Goal: Information Seeking & Learning: Find contact information

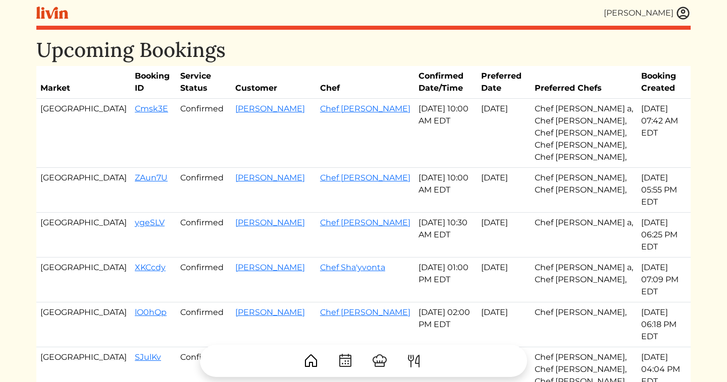
click at [682, 12] on img at bounding box center [682, 13] width 15 height 15
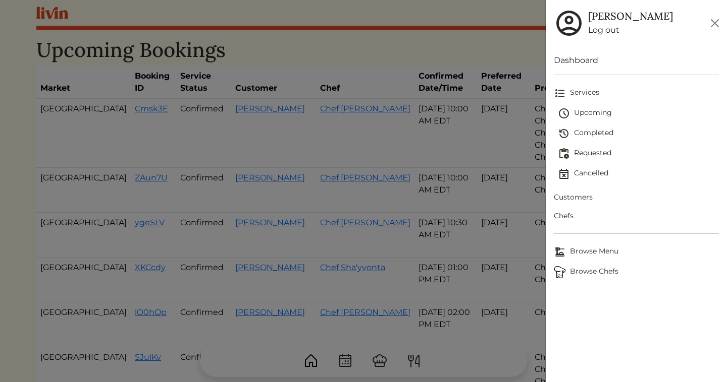
click at [582, 112] on span "Upcoming" at bounding box center [638, 113] width 161 height 12
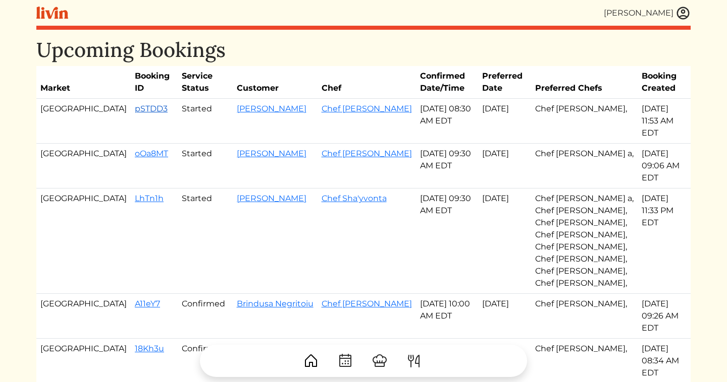
click at [135, 106] on link "pSTDD3" at bounding box center [151, 109] width 33 height 10
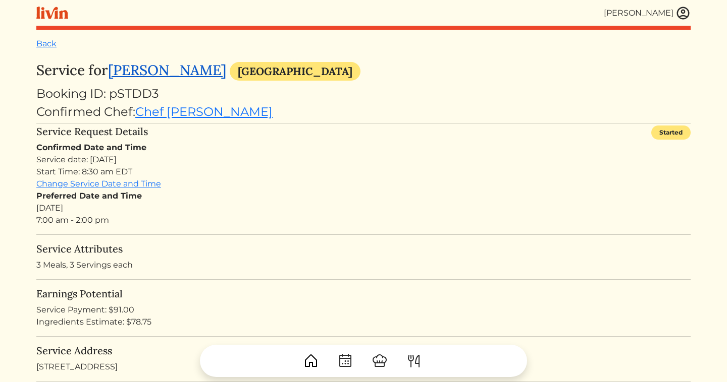
click at [153, 73] on link "Shellie Gifford" at bounding box center [167, 70] width 118 height 18
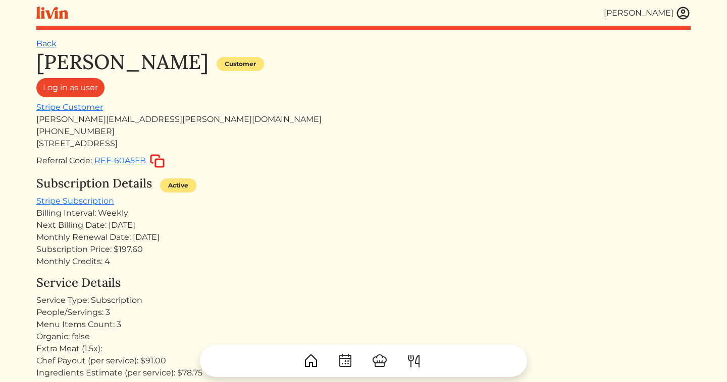
click at [42, 43] on link "Back" at bounding box center [46, 44] width 20 height 10
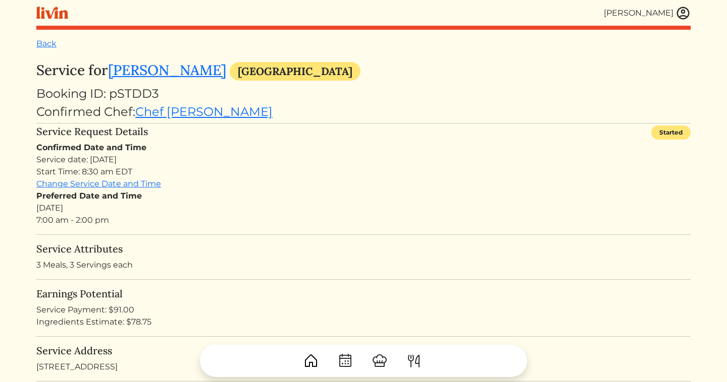
click at [689, 13] on img at bounding box center [682, 13] width 15 height 15
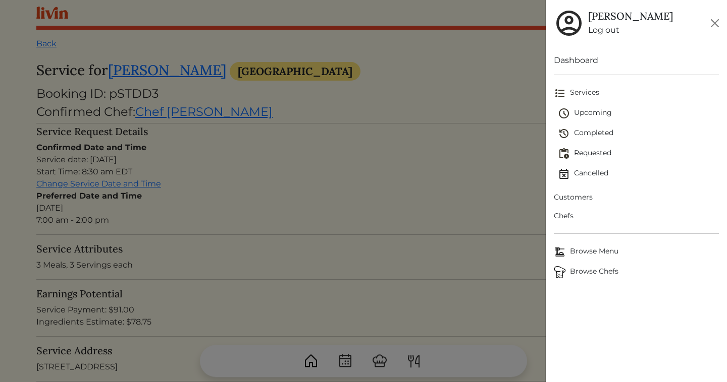
click at [594, 119] on span "Upcoming" at bounding box center [638, 113] width 161 height 12
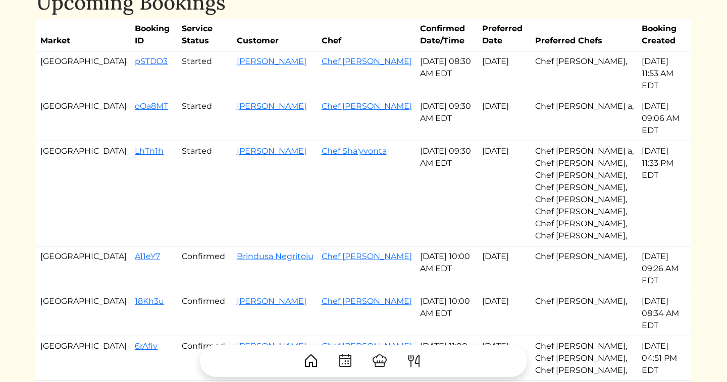
scroll to position [51, 0]
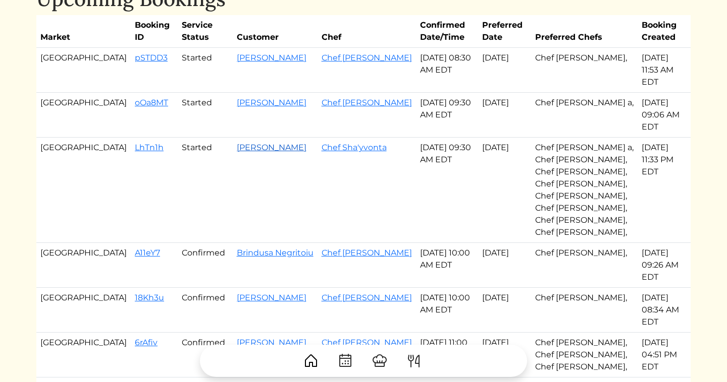
click at [237, 143] on link "John Minor" at bounding box center [272, 148] width 70 height 10
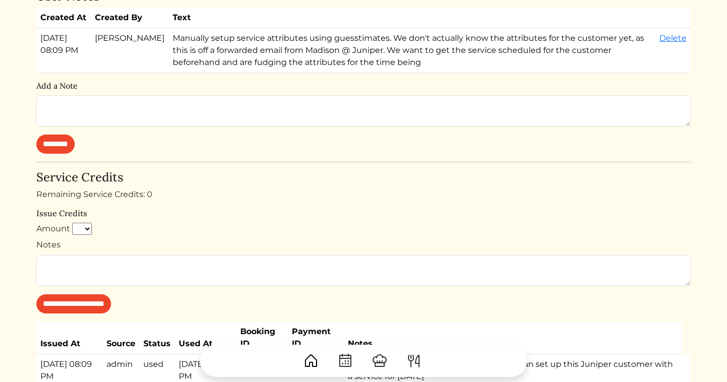
scroll to position [659, 0]
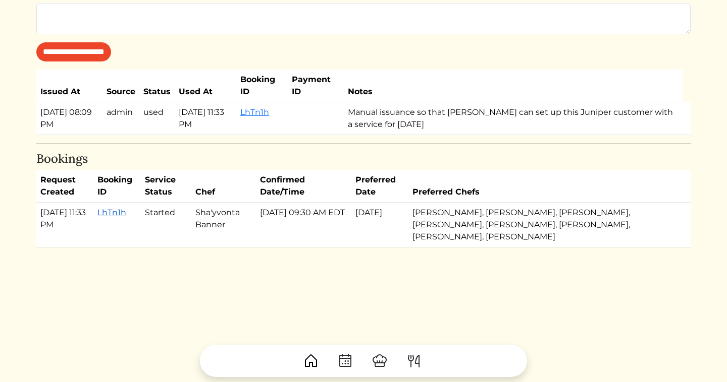
click at [109, 211] on link "LhTn1h" at bounding box center [111, 213] width 29 height 10
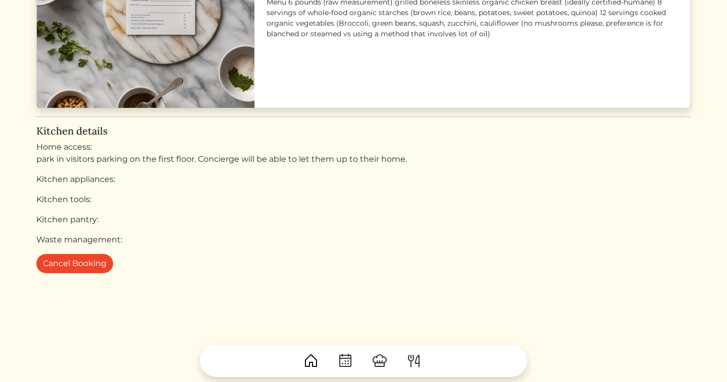
scroll to position [792, 0]
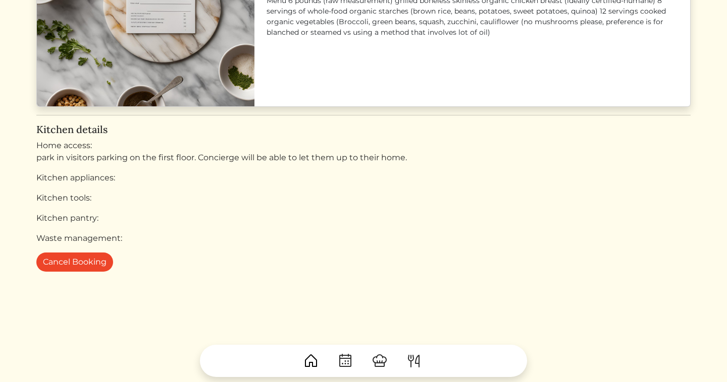
scroll to position [659, 0]
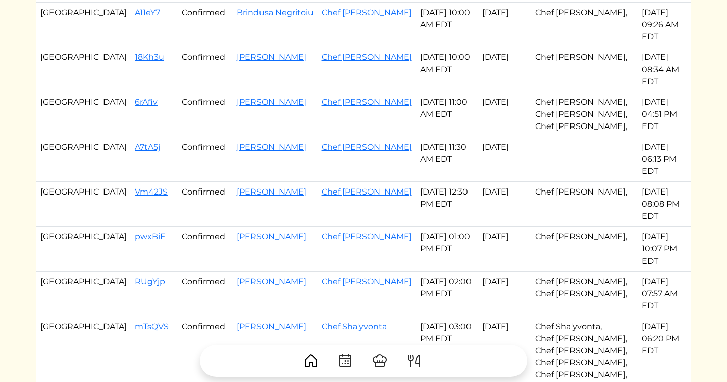
scroll to position [295, 0]
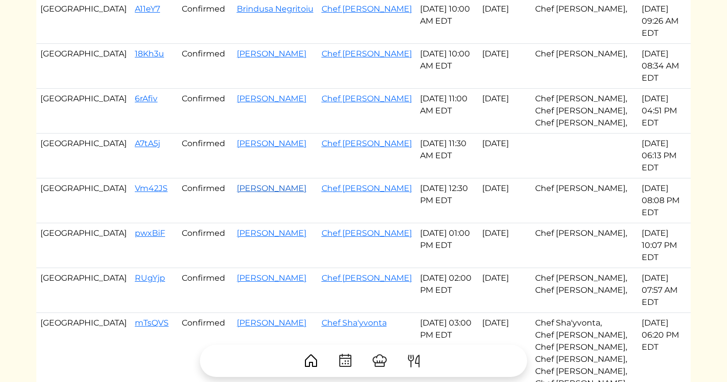
click at [237, 184] on link "Deann Stevens" at bounding box center [272, 189] width 70 height 10
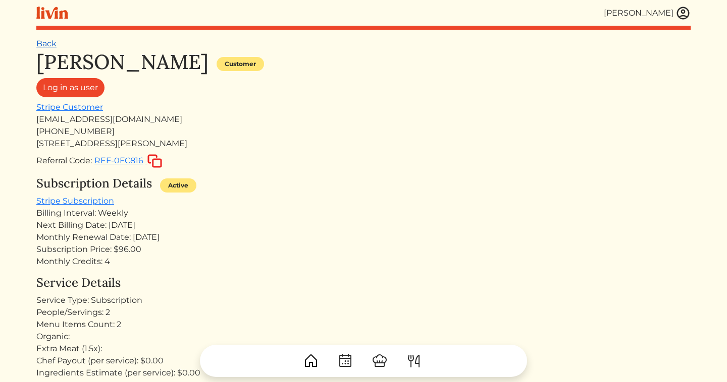
click at [46, 47] on link "Back" at bounding box center [46, 44] width 20 height 10
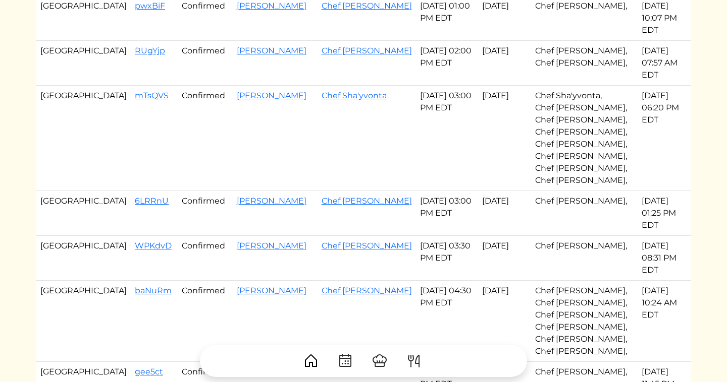
scroll to position [526, 0]
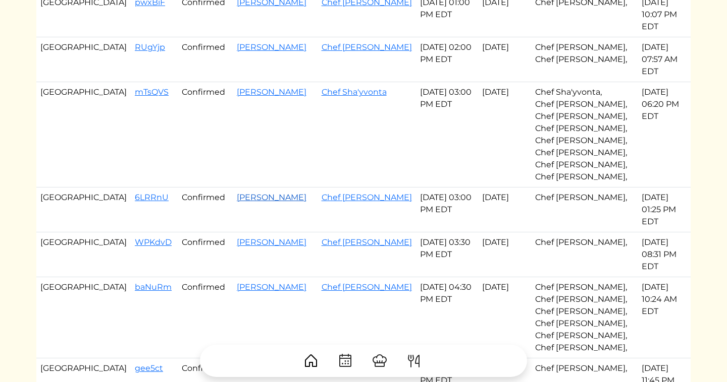
click at [237, 193] on link "Lynne p Halpern" at bounding box center [272, 198] width 70 height 10
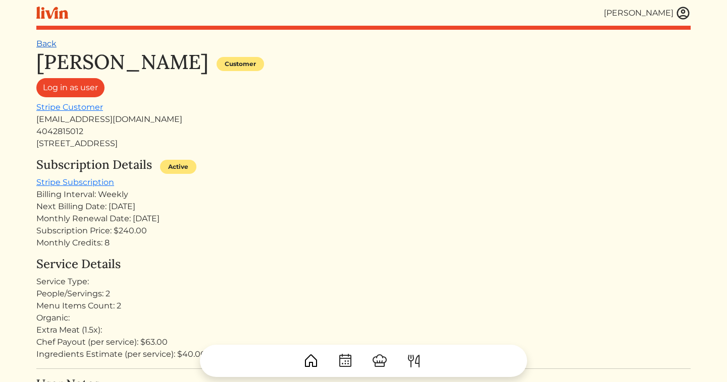
click at [44, 47] on link "Back" at bounding box center [46, 44] width 20 height 10
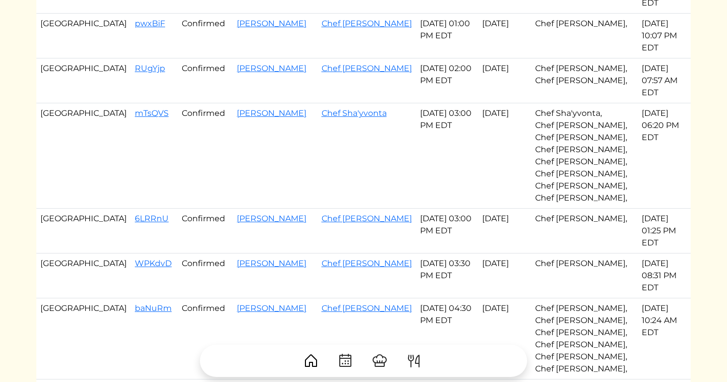
scroll to position [509, 0]
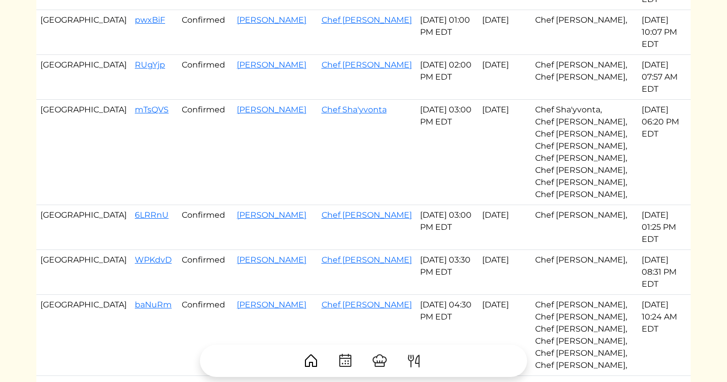
click at [344, 337] on div at bounding box center [363, 357] width 654 height 40
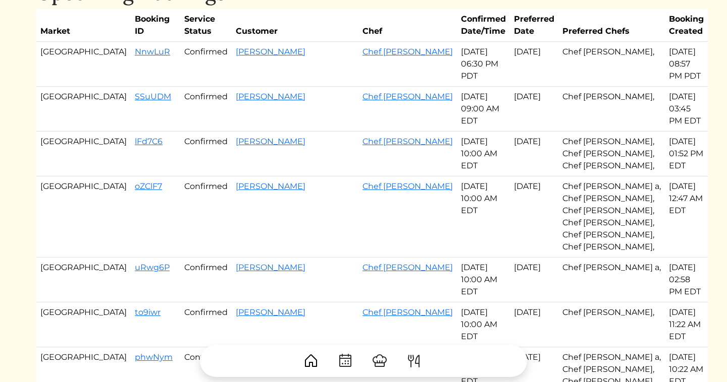
scroll to position [58, 0]
click at [241, 136] on link "Brittany Brennan" at bounding box center [271, 141] width 70 height 10
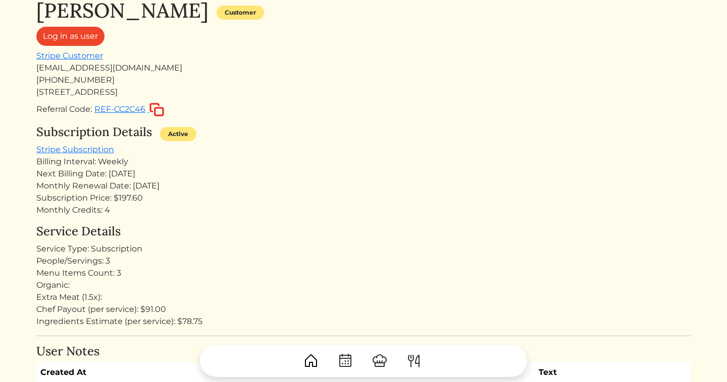
scroll to position [48, 0]
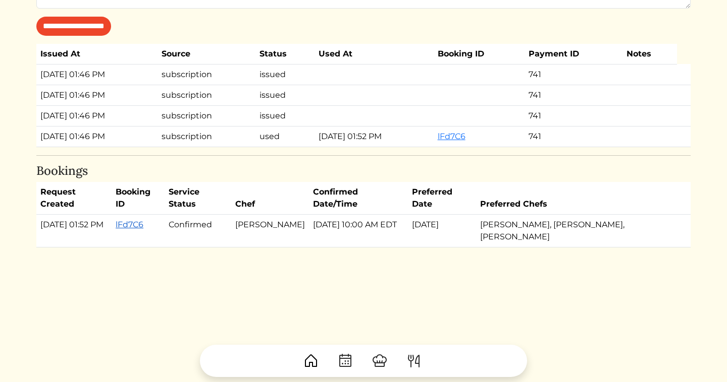
click at [143, 225] on link "lFd7C6" at bounding box center [130, 225] width 28 height 10
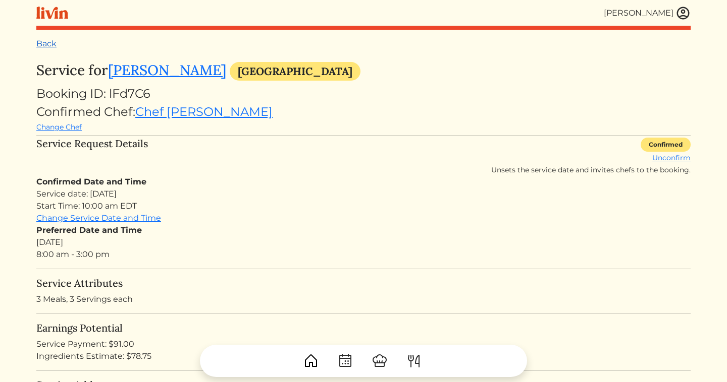
click at [54, 42] on link "Back" at bounding box center [46, 44] width 20 height 10
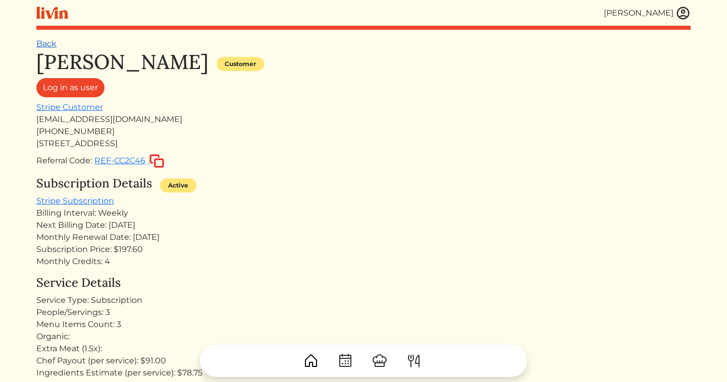
click at [43, 42] on link "Back" at bounding box center [46, 44] width 20 height 10
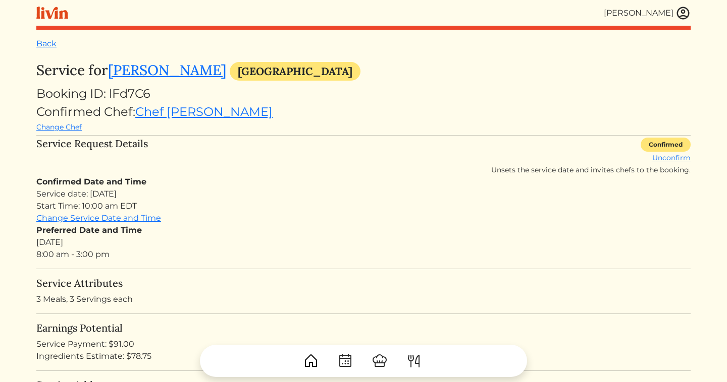
click at [54, 38] on div "Back" at bounding box center [363, 44] width 654 height 12
click at [53, 41] on link "Back" at bounding box center [46, 44] width 20 height 10
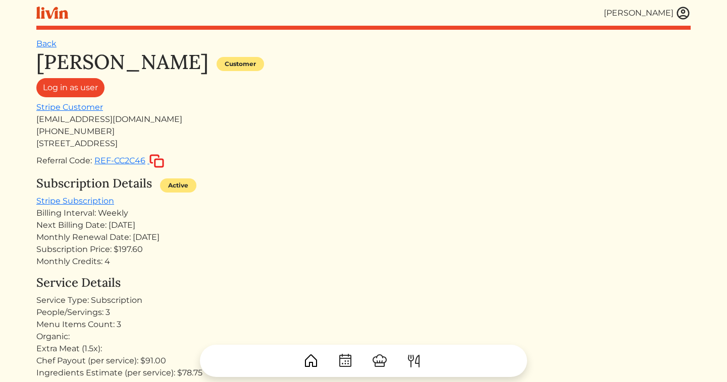
click at [679, 12] on img at bounding box center [682, 13] width 15 height 15
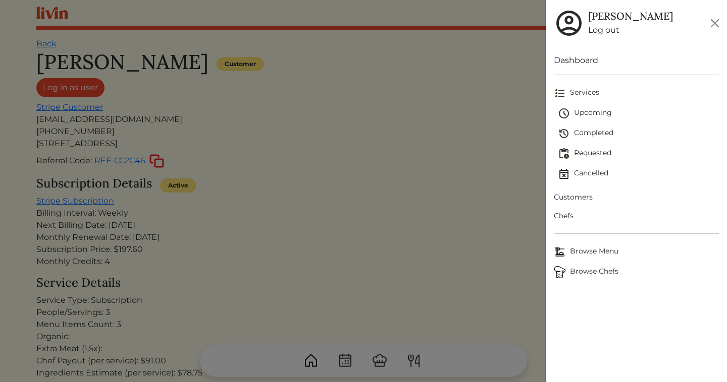
click at [588, 115] on span "Upcoming" at bounding box center [638, 113] width 161 height 12
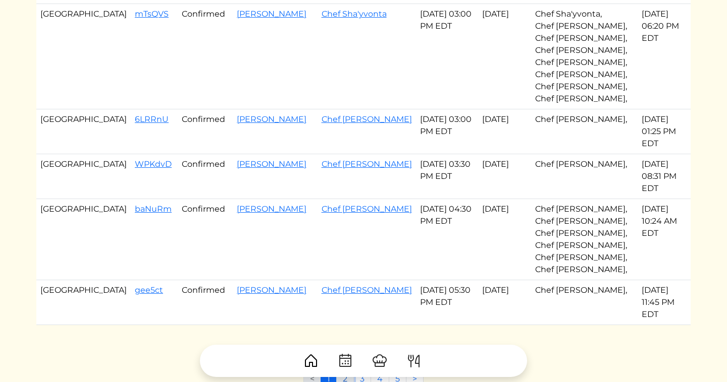
click at [349, 370] on link "2" at bounding box center [345, 379] width 18 height 19
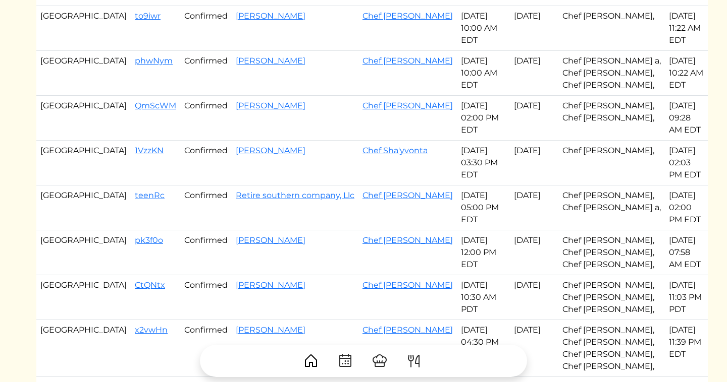
scroll to position [364, 0]
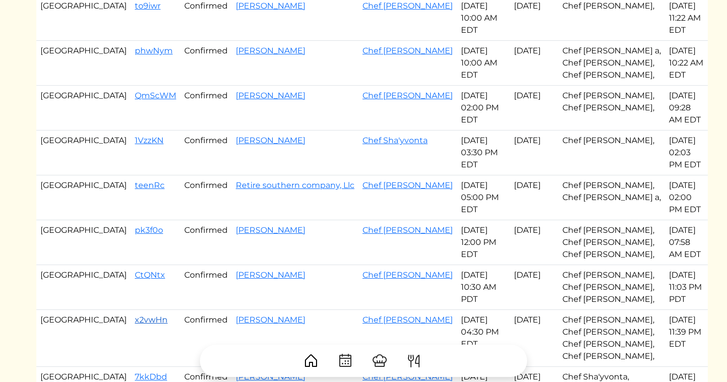
click at [135, 315] on link "x2vwHn" at bounding box center [151, 320] width 33 height 10
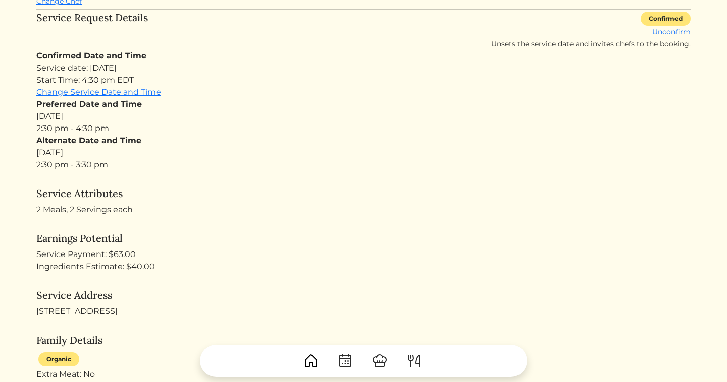
scroll to position [48, 0]
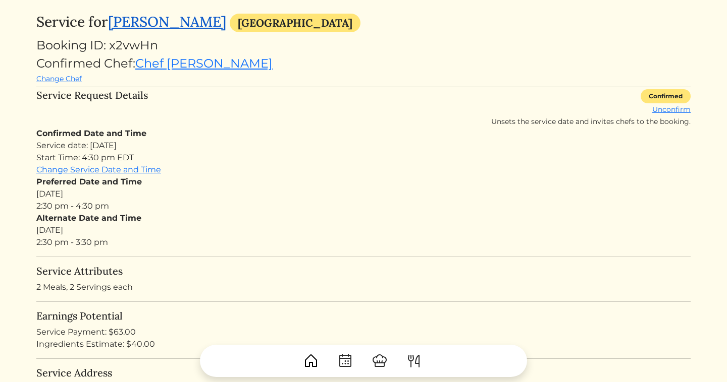
click at [168, 28] on link "[PERSON_NAME]" at bounding box center [167, 22] width 118 height 18
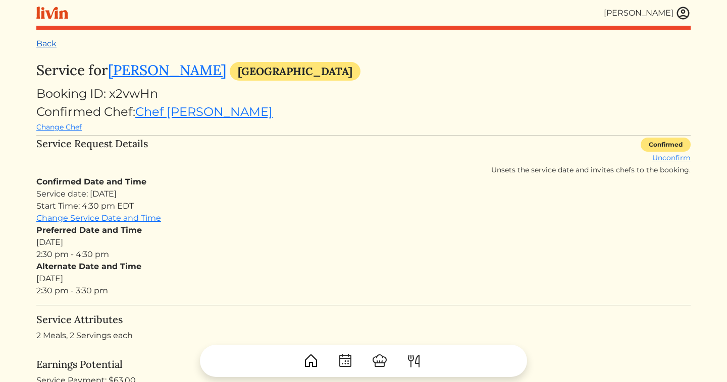
click at [45, 46] on link "Back" at bounding box center [46, 44] width 20 height 10
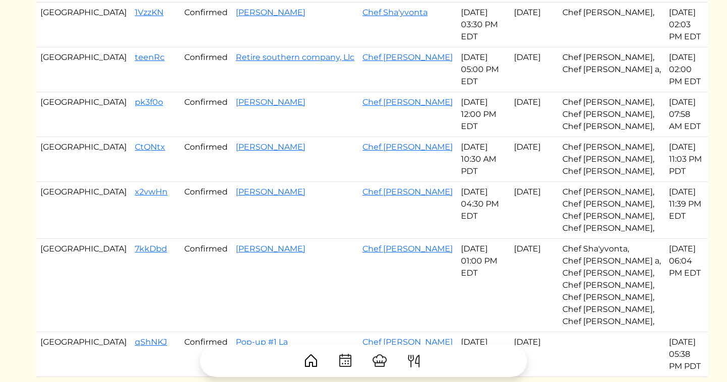
scroll to position [487, 0]
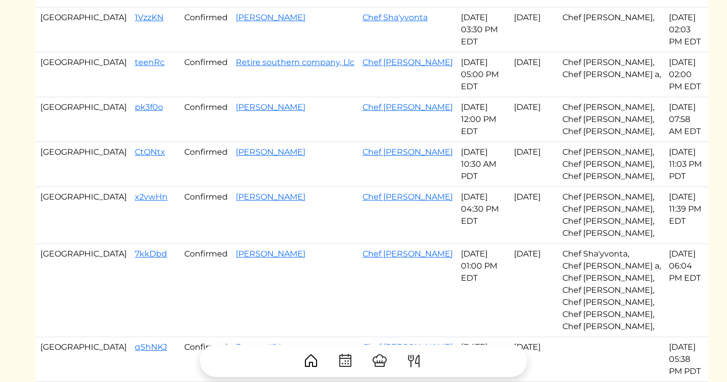
click at [364, 337] on div at bounding box center [363, 357] width 654 height 40
click at [361, 340] on div at bounding box center [363, 357] width 654 height 40
click at [360, 338] on div at bounding box center [363, 357] width 654 height 40
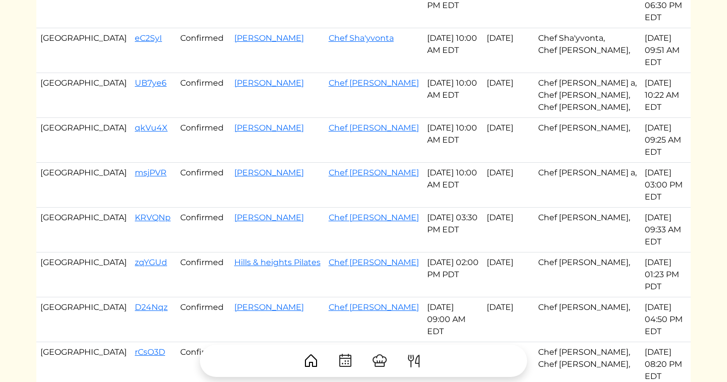
scroll to position [386, 0]
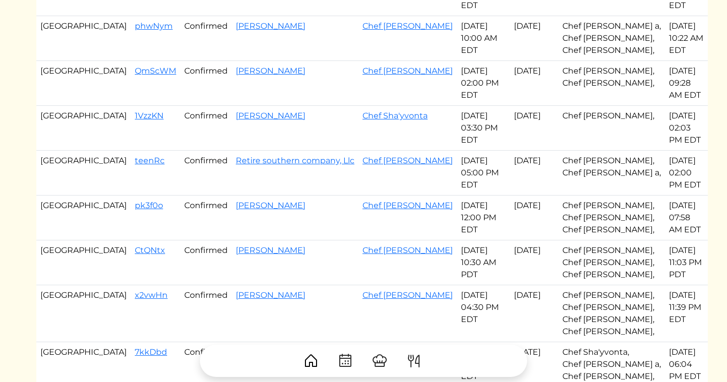
scroll to position [580, 0]
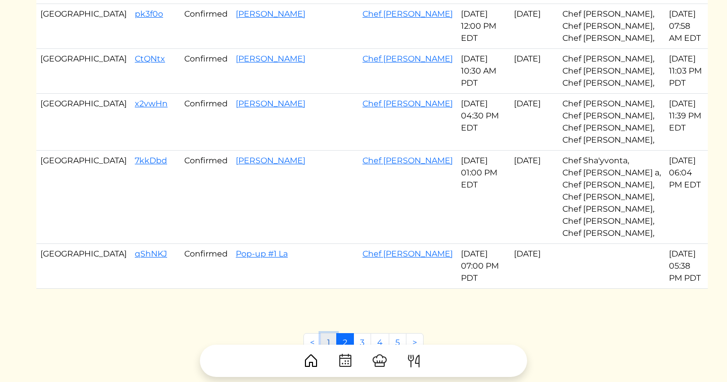
click at [322, 334] on link "1" at bounding box center [328, 343] width 16 height 19
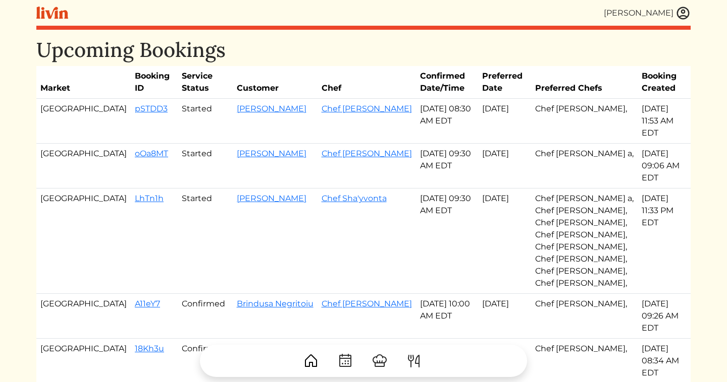
click at [685, 6] on img at bounding box center [682, 13] width 15 height 15
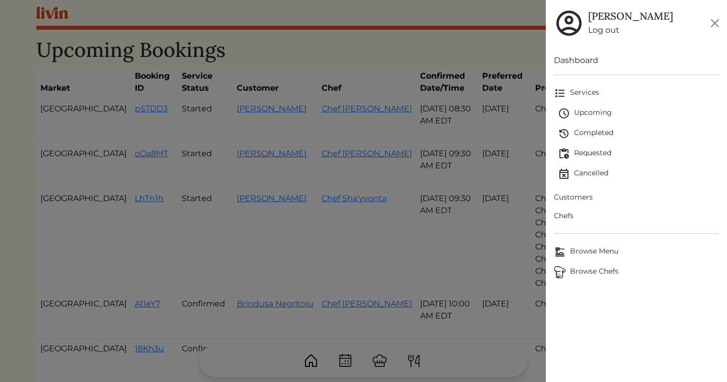
click at [567, 200] on span "Customers" at bounding box center [636, 197] width 165 height 11
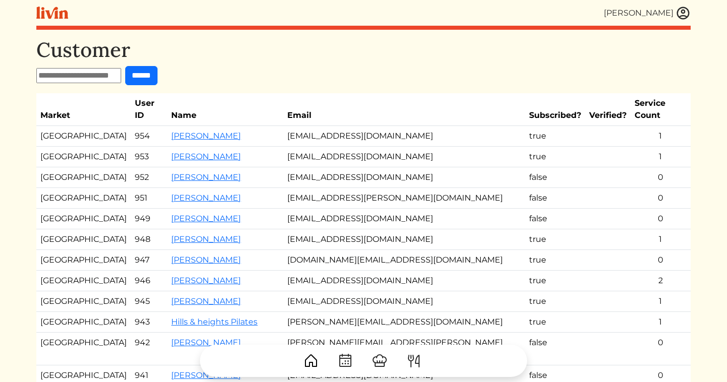
click at [92, 74] on input "text" at bounding box center [78, 75] width 85 height 15
type input "****"
click at [125, 66] on input "******" at bounding box center [141, 75] width 32 height 19
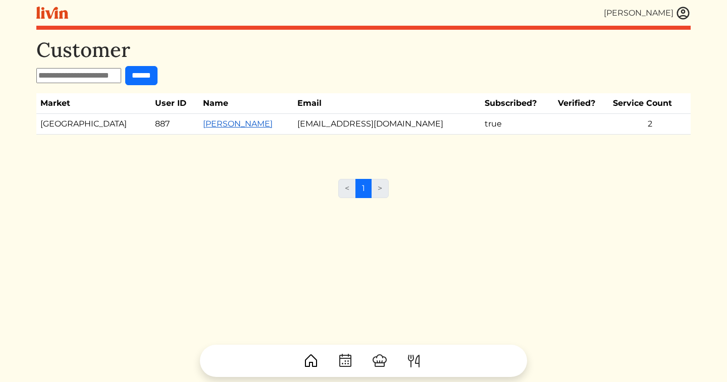
click at [203, 127] on link "Diana Memar" at bounding box center [238, 124] width 70 height 10
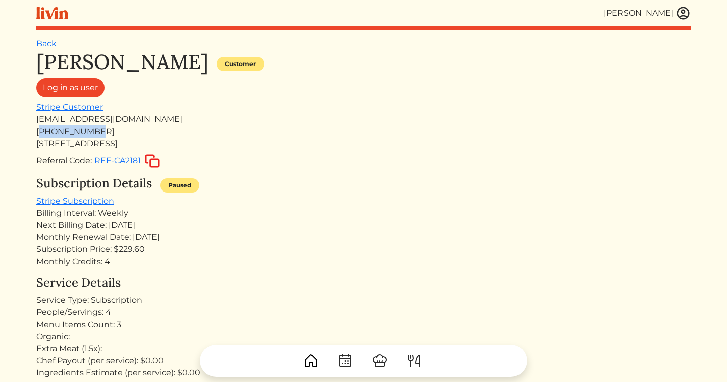
drag, startPoint x: 101, startPoint y: 136, endPoint x: 41, endPoint y: 136, distance: 60.1
click at [42, 136] on div "+14048958000" at bounding box center [363, 132] width 654 height 12
copy div "14048958000"
click at [684, 10] on img at bounding box center [682, 13] width 15 height 15
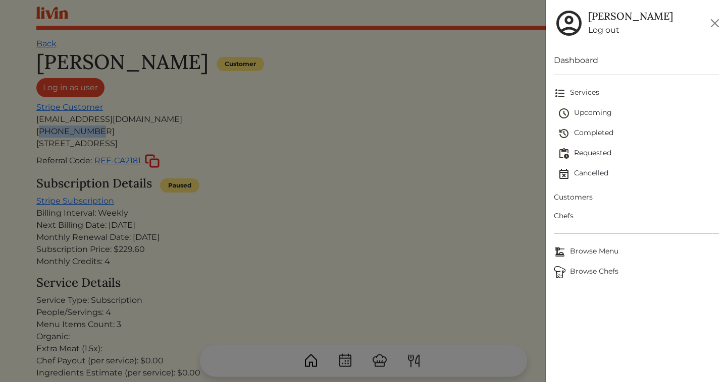
click at [580, 201] on span "Customers" at bounding box center [636, 197] width 165 height 11
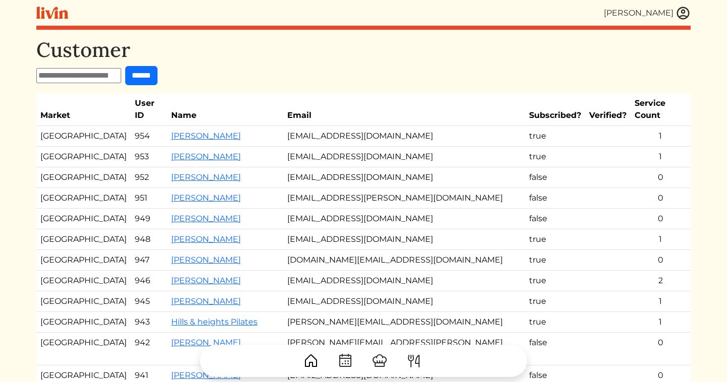
click at [112, 73] on input "text" at bounding box center [78, 75] width 85 height 15
type input "*******"
click at [125, 66] on input "******" at bounding box center [141, 75] width 32 height 19
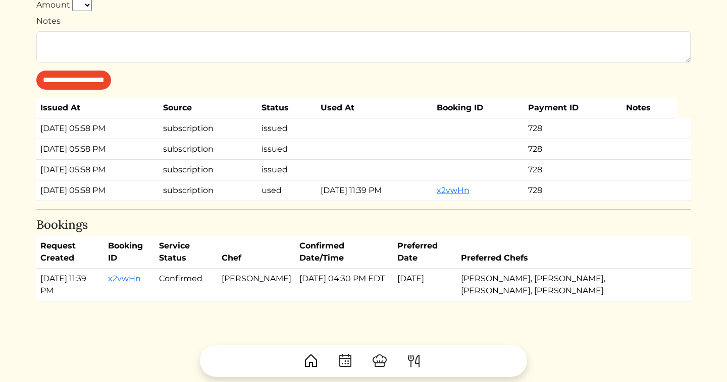
scroll to position [640, 0]
